Goal: Find specific page/section

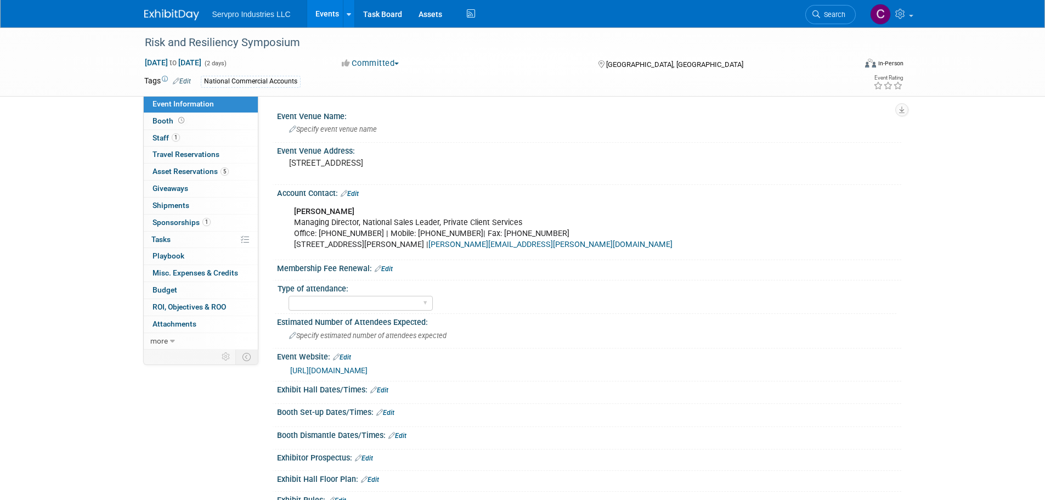
click at [318, 19] on link "Events" at bounding box center [327, 13] width 40 height 27
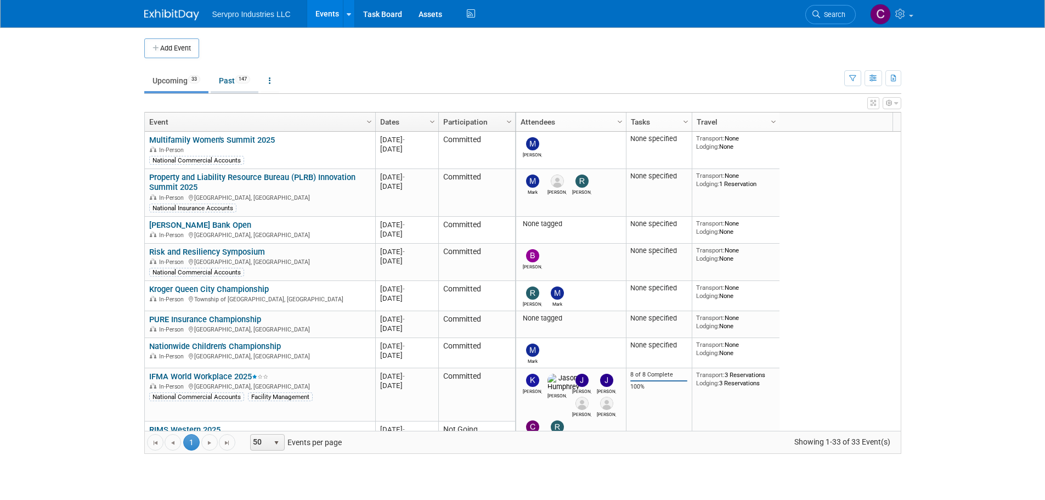
click at [226, 83] on link "Past 147" at bounding box center [235, 80] width 48 height 21
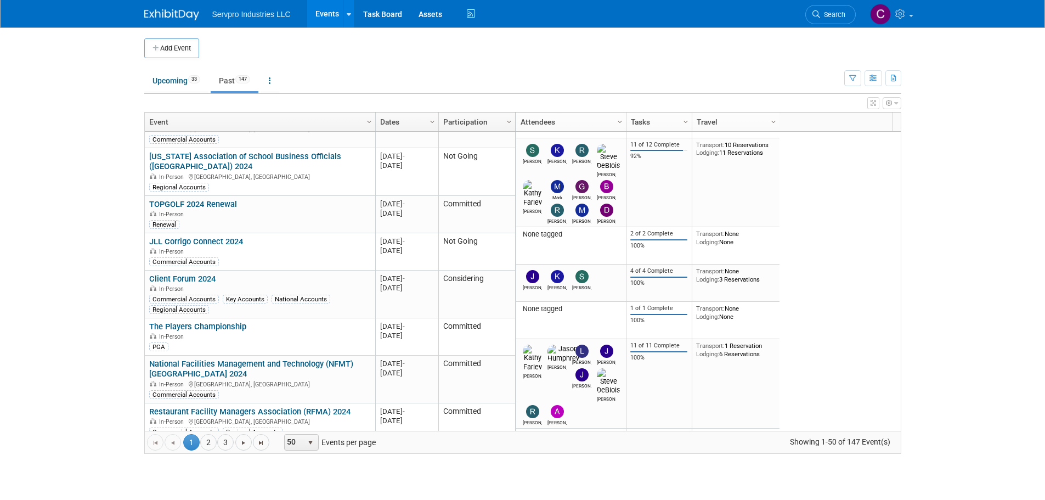
scroll to position [1546, 0]
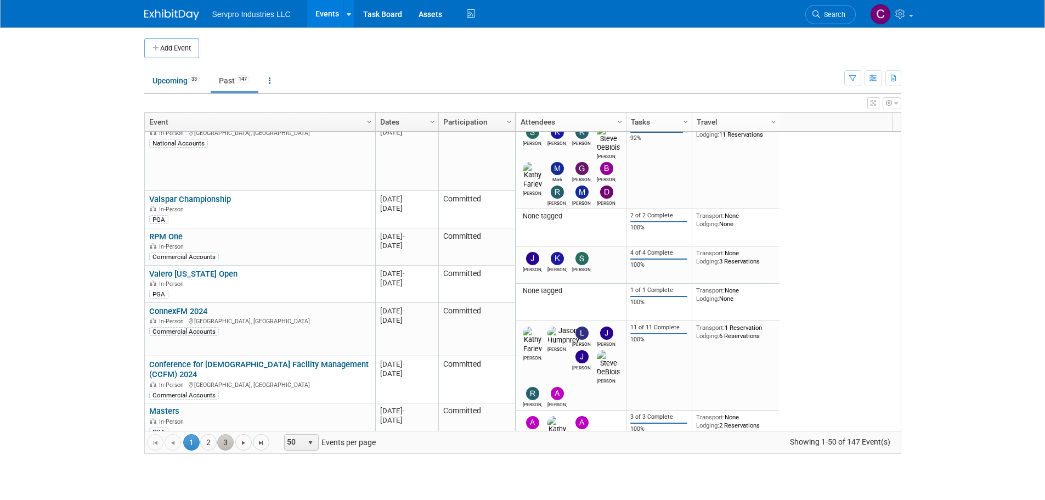
click at [221, 440] on link "3" at bounding box center [225, 442] width 16 height 16
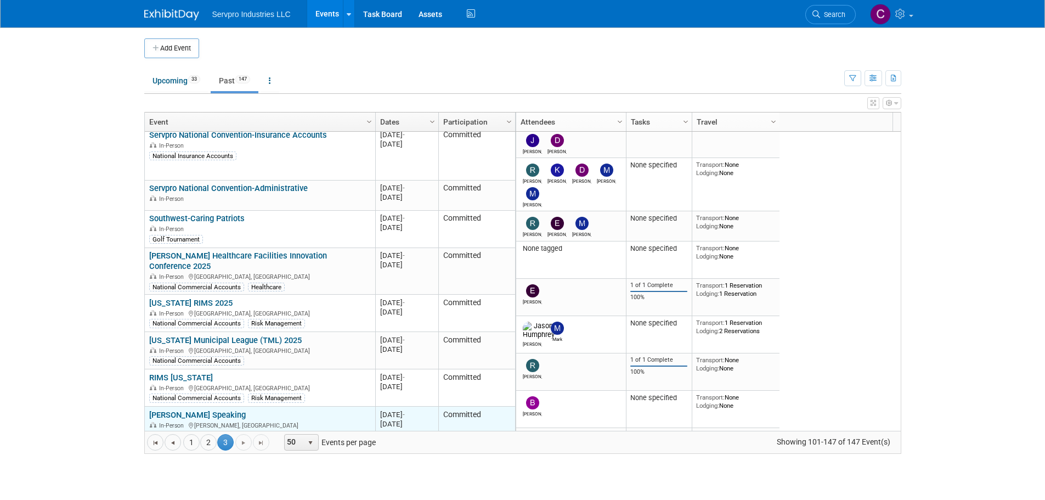
click at [176, 410] on link "Dave Christy Speaking" at bounding box center [197, 415] width 97 height 10
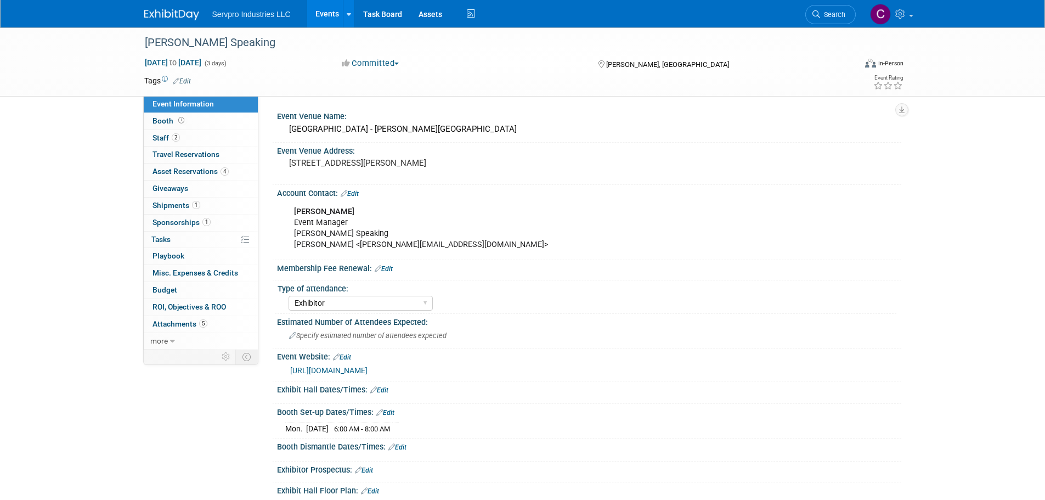
select select "Exhibitor"
